Goal: Find specific page/section: Find specific page/section

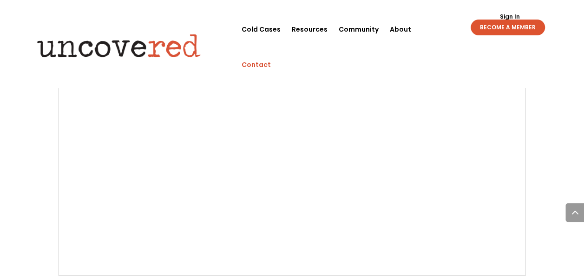
scroll to position [594, 0]
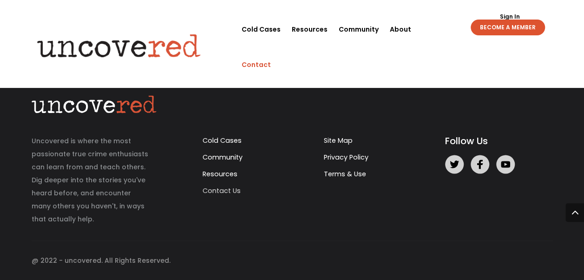
click at [218, 191] on link "Contact Us" at bounding box center [221, 190] width 38 height 9
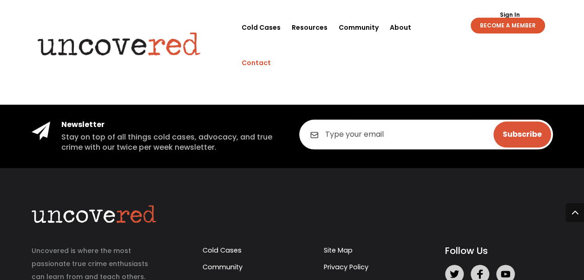
scroll to position [594, 0]
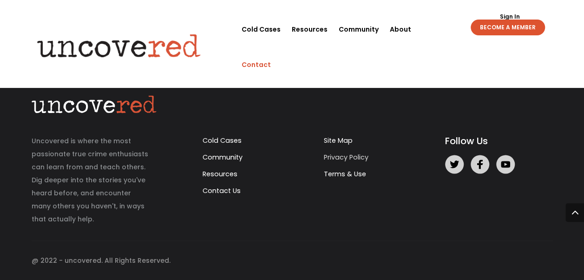
click at [334, 155] on link "Privacy Policy" at bounding box center [346, 156] width 45 height 9
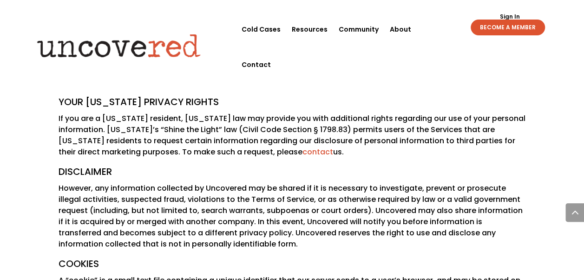
scroll to position [1077, 0]
